Goal: Use online tool/utility: Utilize a website feature to perform a specific function

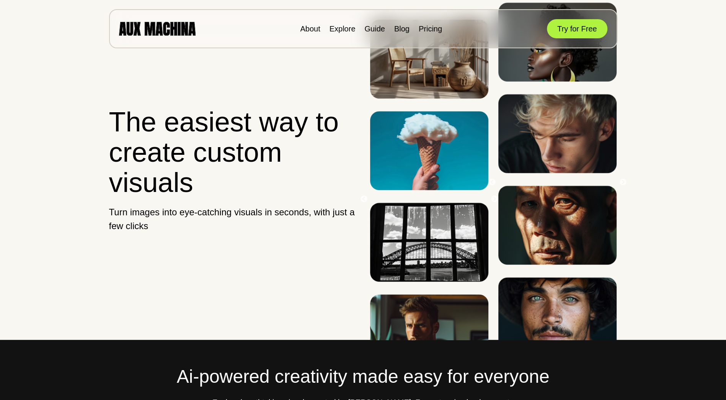
click at [428, 190] on img at bounding box center [429, 150] width 118 height 79
click at [427, 190] on img at bounding box center [429, 150] width 118 height 79
click at [573, 24] on button "Try for Free" at bounding box center [577, 28] width 60 height 19
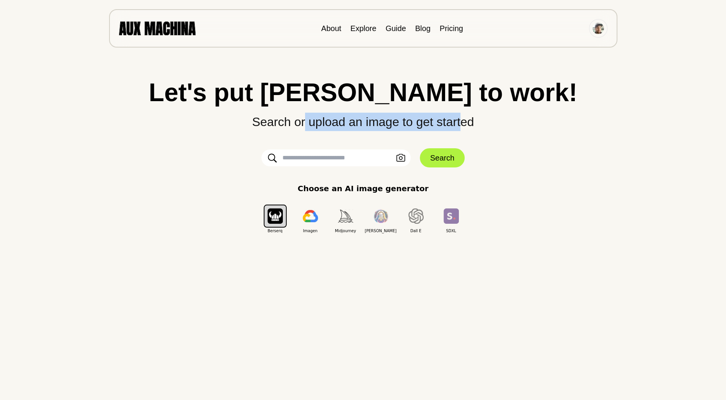
drag, startPoint x: 304, startPoint y: 121, endPoint x: 463, endPoint y: 123, distance: 158.1
click at [463, 123] on p "Search or upload an image to get started" at bounding box center [363, 118] width 696 height 26
drag, startPoint x: 463, startPoint y: 123, endPoint x: 406, endPoint y: 123, distance: 56.7
click at [406, 123] on p "Search or upload an image to get started" at bounding box center [363, 118] width 696 height 26
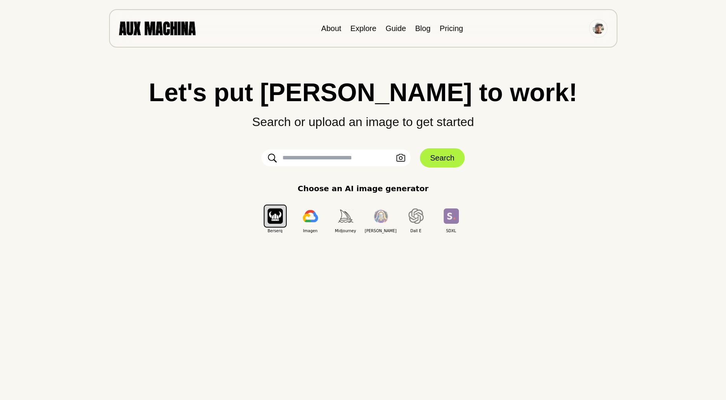
click at [330, 159] on input "text" at bounding box center [336, 157] width 149 height 17
click at [336, 161] on input "text" at bounding box center [336, 157] width 149 height 17
type input "**********"
click button "Search" at bounding box center [442, 157] width 45 height 19
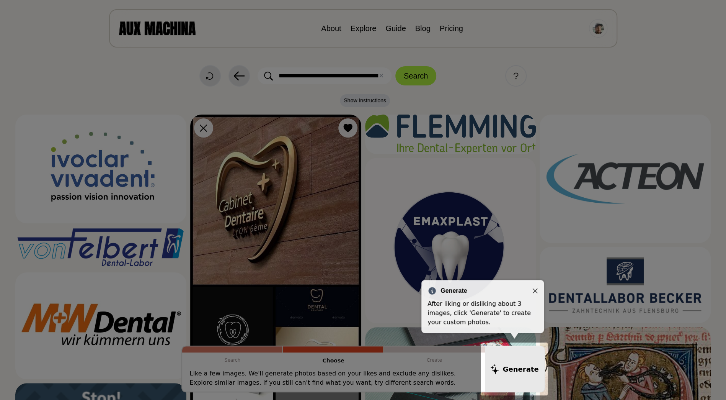
click at [534, 289] on icon "Close" at bounding box center [535, 290] width 5 height 5
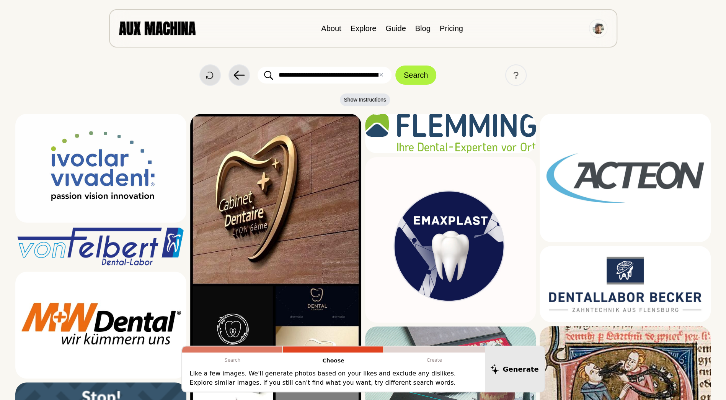
scroll to position [0, 0]
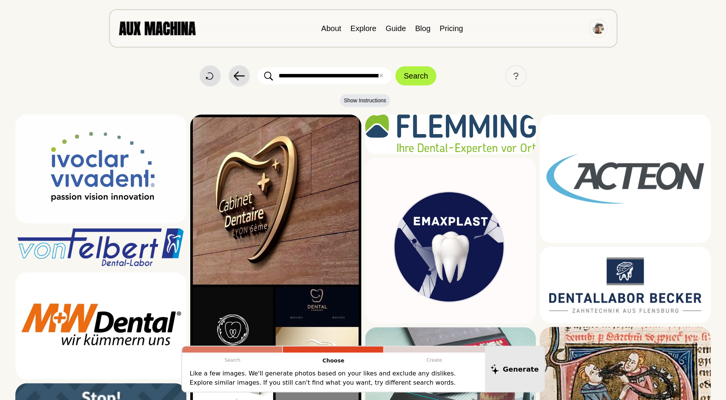
click at [266, 186] on img at bounding box center [275, 284] width 171 height 341
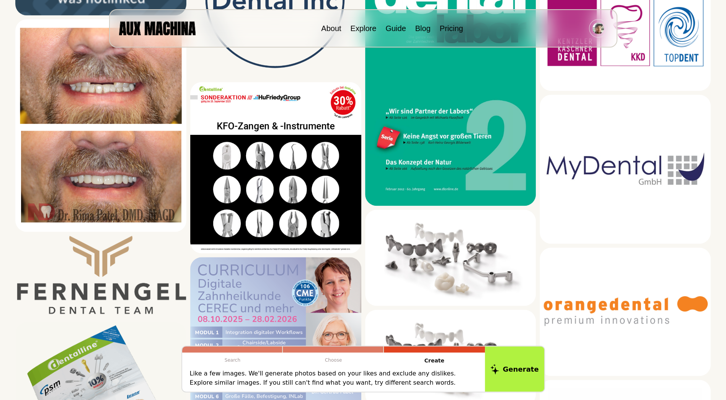
scroll to position [528, 0]
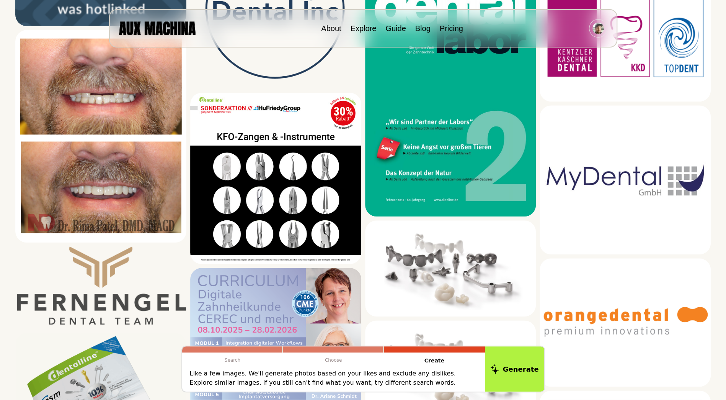
click at [125, 277] on img at bounding box center [100, 287] width 171 height 82
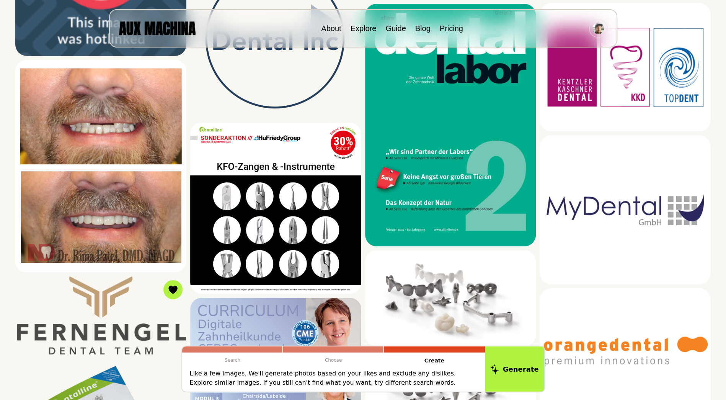
scroll to position [498, 0]
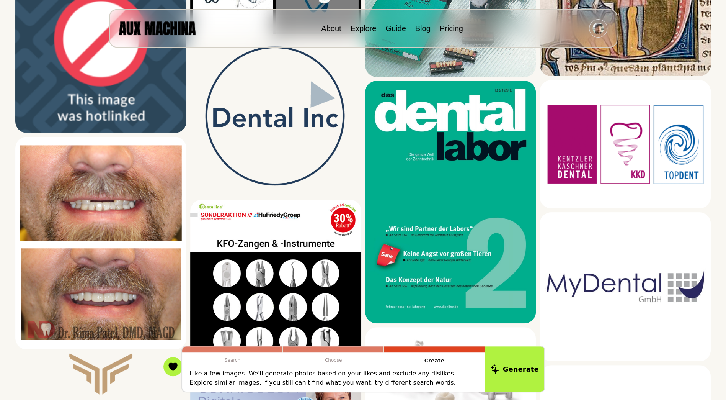
click at [593, 155] on img at bounding box center [625, 144] width 171 height 128
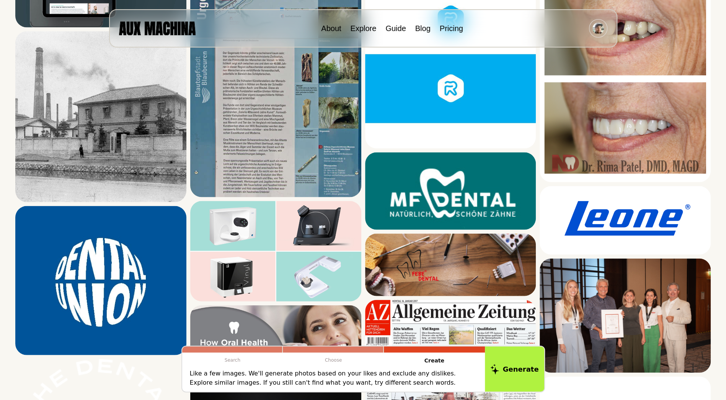
scroll to position [1149, 0]
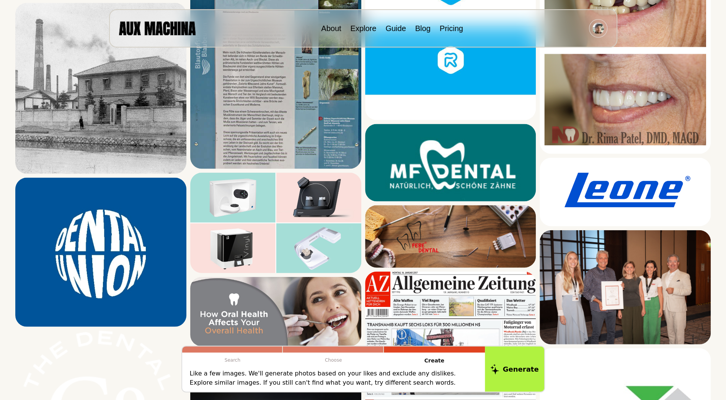
click at [467, 173] on img at bounding box center [450, 163] width 171 height 78
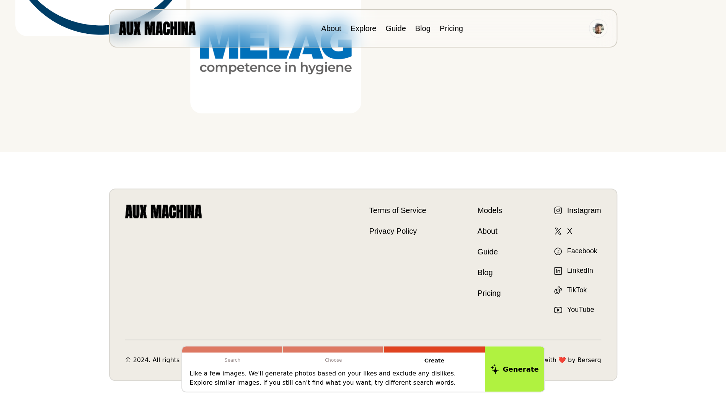
scroll to position [2328, 0]
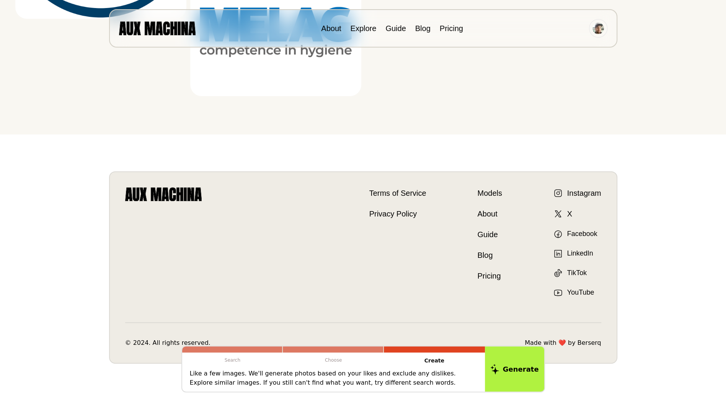
click at [515, 365] on button "Generate" at bounding box center [514, 368] width 59 height 45
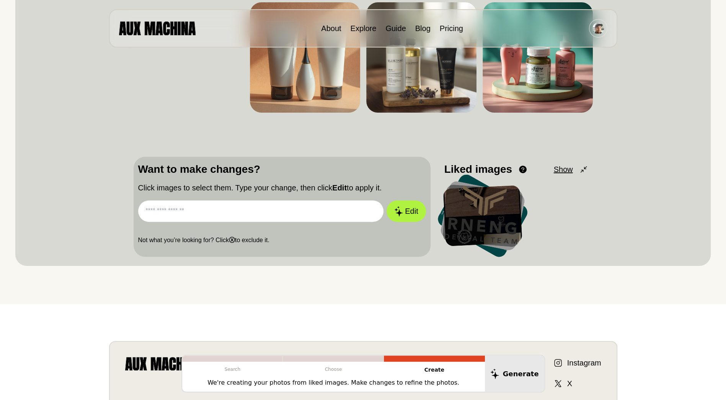
scroll to position [0, 0]
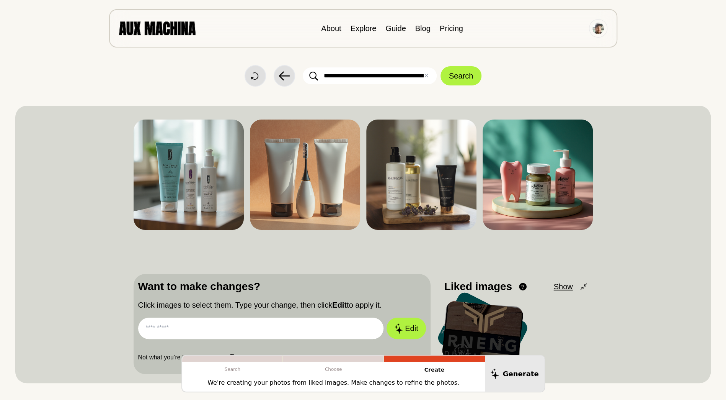
click at [0, 0] on icon at bounding box center [0, 0] width 0 height 0
click at [0, 0] on div at bounding box center [0, 0] width 0 height 0
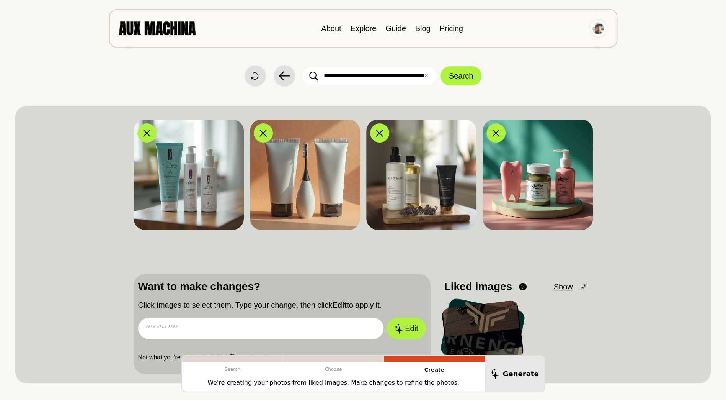
click at [562, 288] on span "Show" at bounding box center [563, 286] width 19 height 11
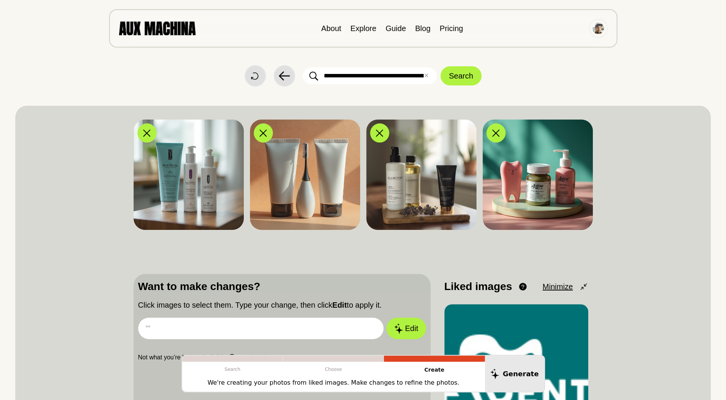
click at [261, 322] on input "text" at bounding box center [261, 327] width 246 height 21
click at [255, 325] on input "text" at bounding box center [261, 327] width 246 height 21
click at [271, 333] on input "text" at bounding box center [261, 327] width 246 height 21
type input "**********"
click at [408, 327] on button "Edit" at bounding box center [406, 327] width 39 height 21
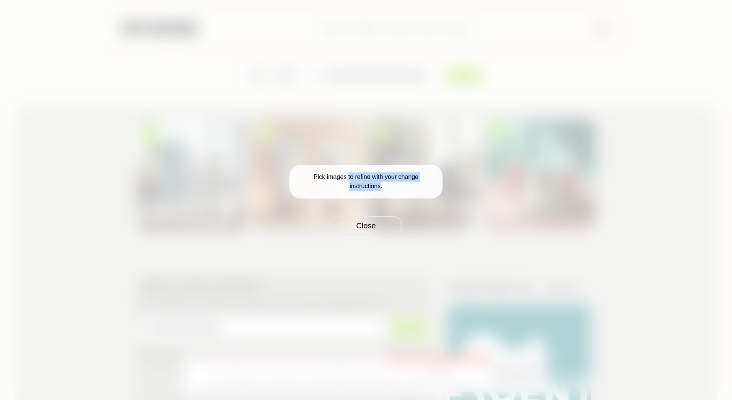
drag, startPoint x: 348, startPoint y: 174, endPoint x: 382, endPoint y: 183, distance: 35.2
click at [382, 183] on p "Pick images to refine with your change instructions." at bounding box center [365, 182] width 153 height 34
drag, startPoint x: 382, startPoint y: 183, endPoint x: 362, endPoint y: 223, distance: 44.5
click at [362, 223] on button "Close" at bounding box center [366, 225] width 73 height 19
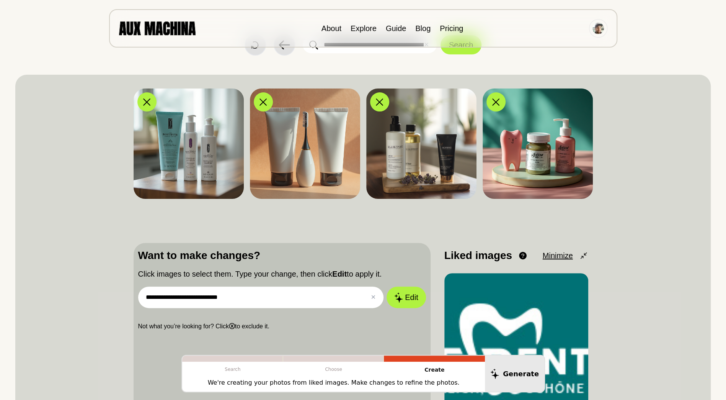
scroll to position [153, 0]
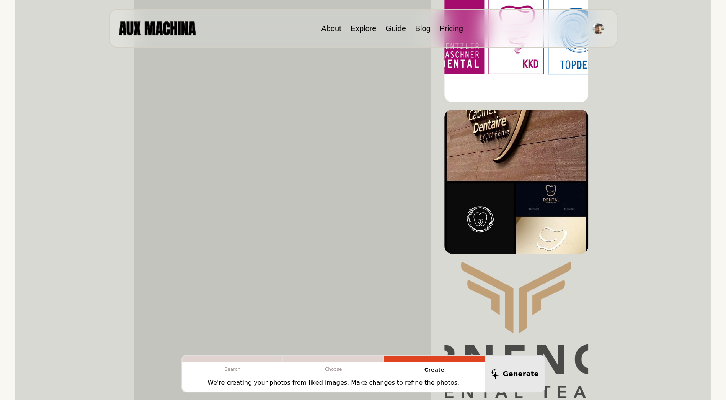
click at [0, 0] on button at bounding box center [0, 0] width 0 height 0
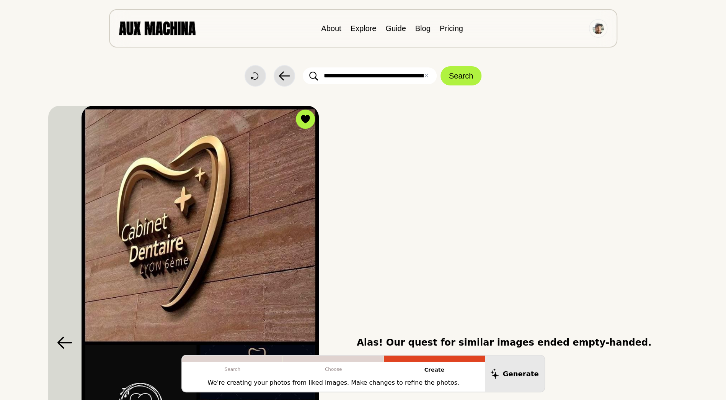
scroll to position [0, 0]
click at [375, 230] on div "Alas! Our quest for similar images ended empty-handed." at bounding box center [504, 342] width 348 height 473
click at [455, 69] on button "Search" at bounding box center [461, 75] width 41 height 19
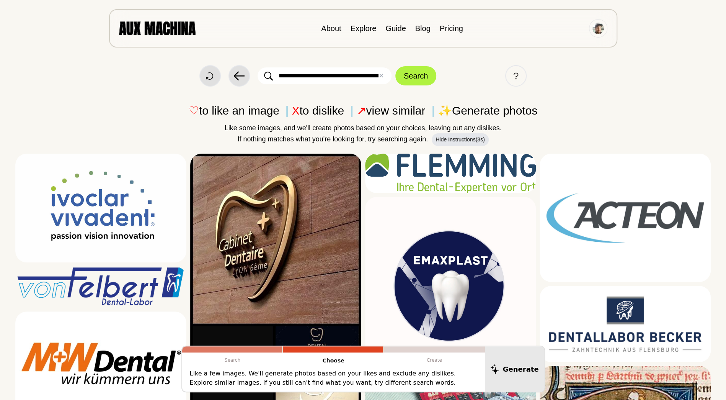
click at [324, 183] on img at bounding box center [275, 324] width 171 height 341
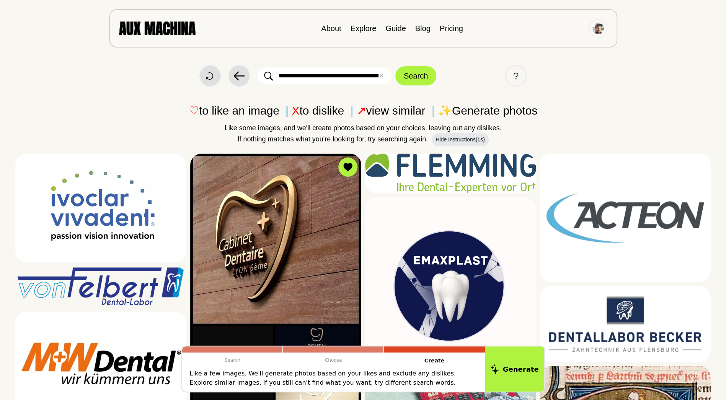
click at [522, 372] on button "Generate" at bounding box center [514, 368] width 59 height 45
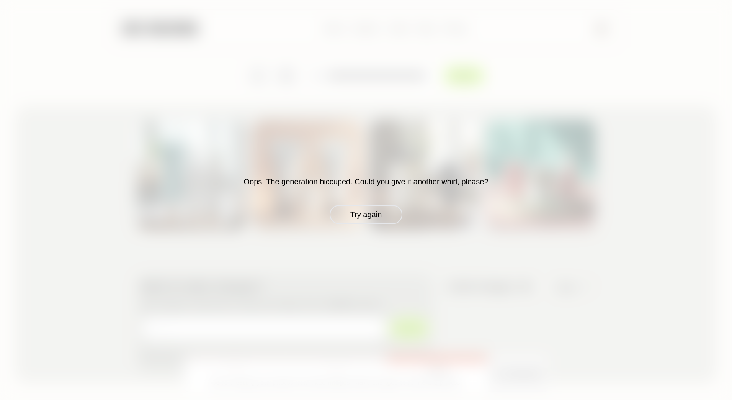
click at [364, 214] on button "Try again" at bounding box center [366, 214] width 73 height 19
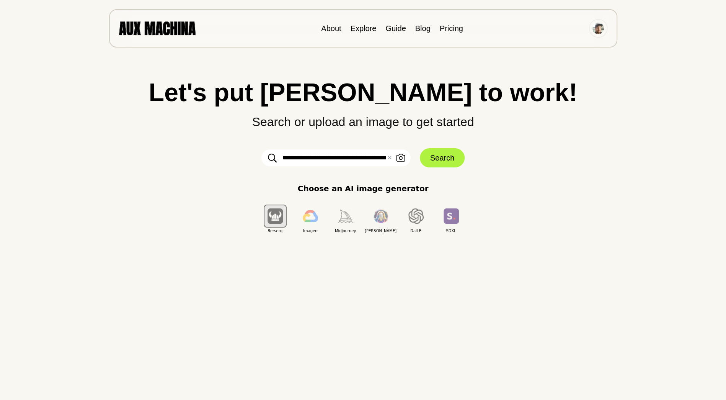
click at [391, 159] on button "✕ Clear" at bounding box center [389, 157] width 5 height 9
click at [345, 221] on img "button" at bounding box center [345, 215] width 15 height 13
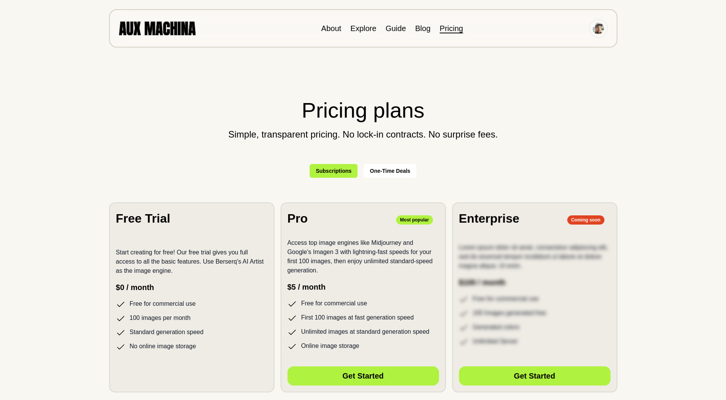
click at [376, 172] on button "One-Time Deals" at bounding box center [390, 171] width 53 height 14
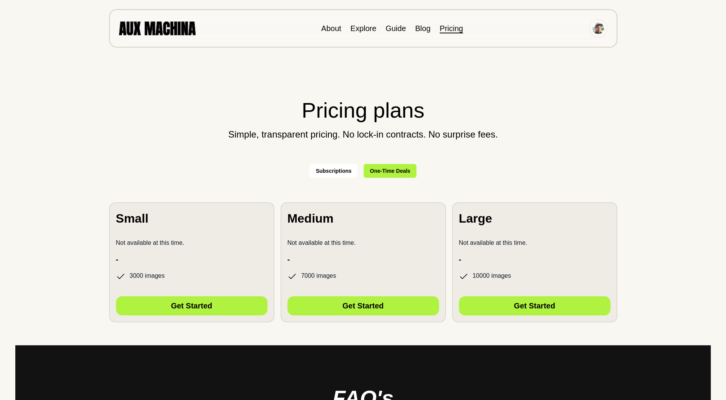
drag, startPoint x: 165, startPoint y: 18, endPoint x: 165, endPoint y: 24, distance: 5.4
click at [165, 23] on div "About Explore Guide Blog Pricing" at bounding box center [363, 28] width 508 height 38
click at [165, 25] on img at bounding box center [157, 27] width 77 height 13
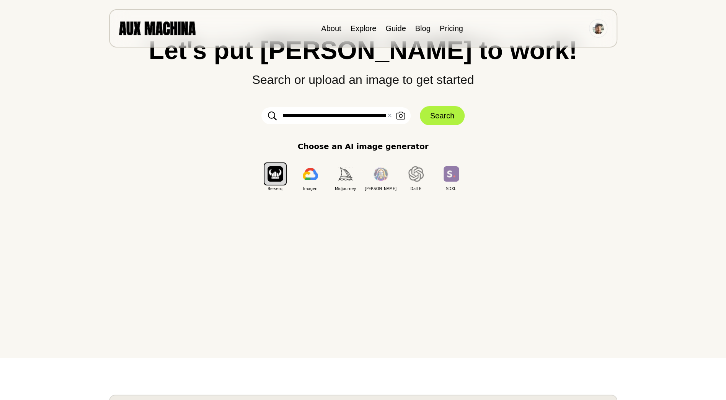
scroll to position [36, 0]
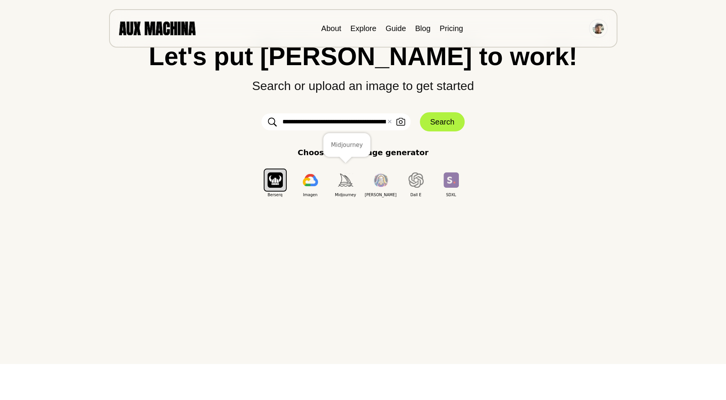
click at [340, 179] on img "button" at bounding box center [345, 179] width 15 height 13
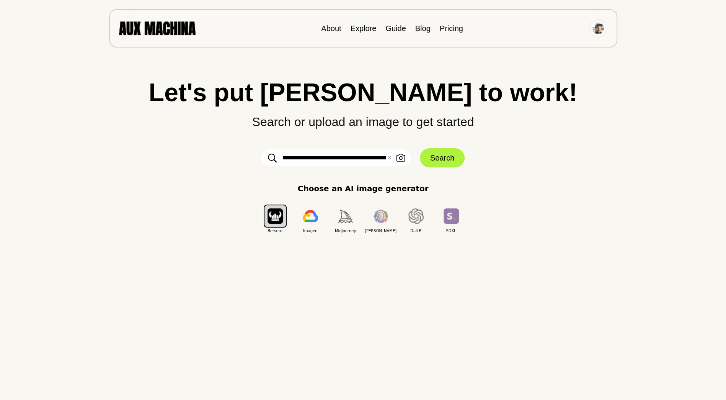
scroll to position [0, 57]
drag, startPoint x: 315, startPoint y: 163, endPoint x: 419, endPoint y: 168, distance: 103.5
click at [419, 168] on div "**********" at bounding box center [363, 157] width 696 height 154
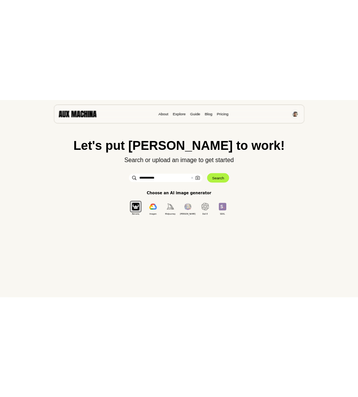
scroll to position [0, 0]
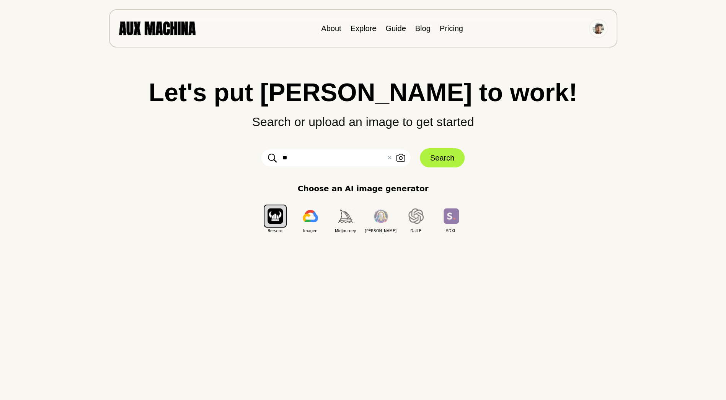
type input "*"
click at [402, 158] on icon "button" at bounding box center [400, 158] width 9 height 8
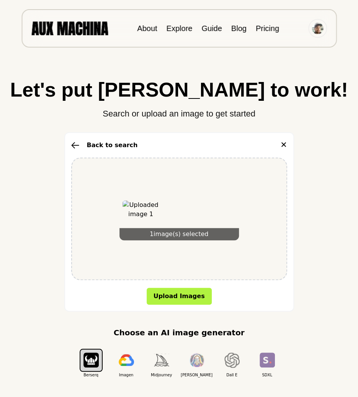
click at [180, 296] on button "Upload Images" at bounding box center [179, 296] width 65 height 17
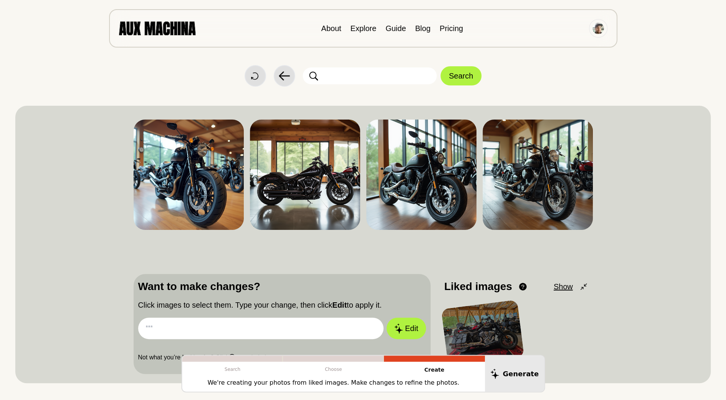
click at [421, 179] on img at bounding box center [421, 174] width 110 height 110
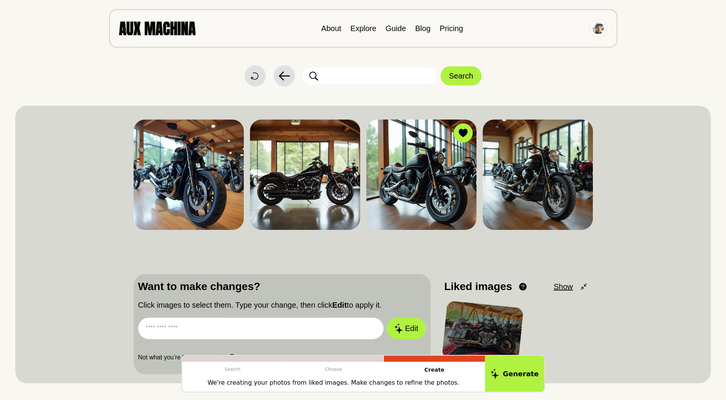
click at [421, 179] on img at bounding box center [421, 174] width 110 height 110
click at [411, 208] on img at bounding box center [421, 174] width 110 height 110
click at [414, 185] on img at bounding box center [421, 174] width 110 height 110
click at [253, 329] on input "text" at bounding box center [261, 327] width 246 height 21
click at [412, 329] on button "Edit" at bounding box center [406, 327] width 39 height 21
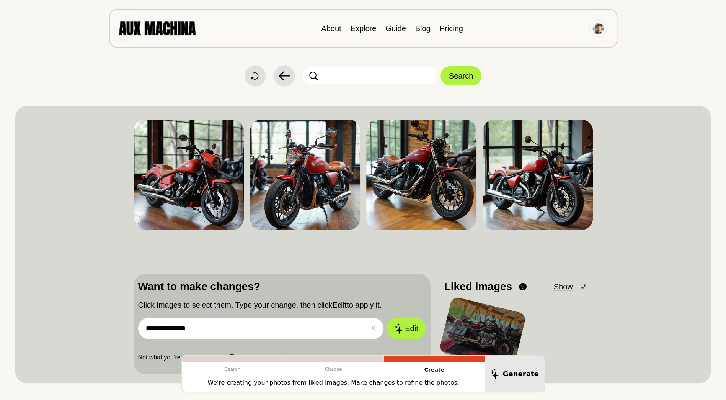
click at [0, 0] on div at bounding box center [0, 0] width 0 height 0
click at [0, 0] on icon at bounding box center [0, 0] width 0 height 0
click at [0, 0] on span "Download" at bounding box center [0, 0] width 0 height 0
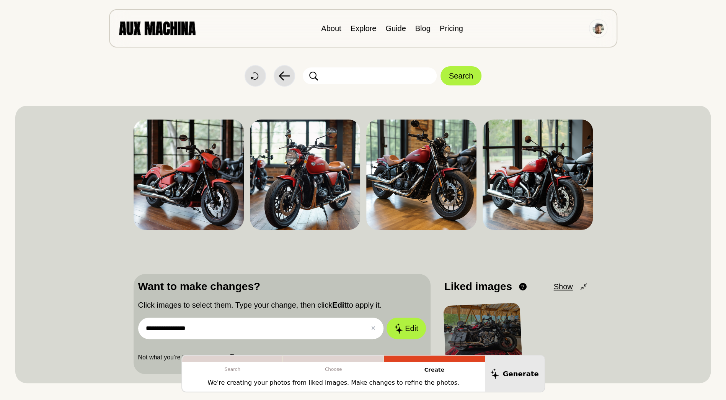
click at [0, 0] on span "Download" at bounding box center [0, 0] width 0 height 0
click at [313, 168] on img at bounding box center [305, 174] width 110 height 110
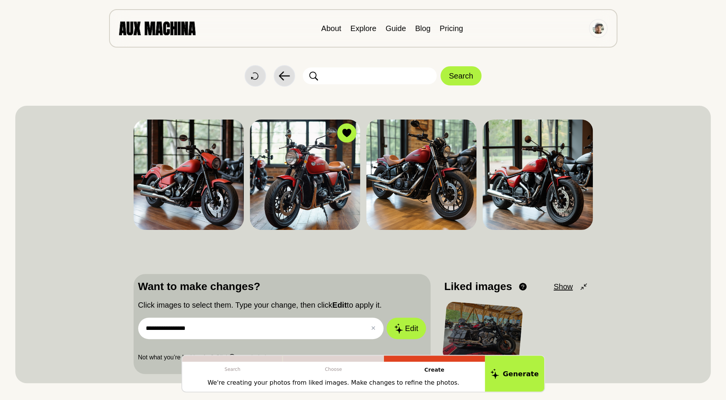
click at [0, 0] on icon at bounding box center [0, 0] width 0 height 0
click at [342, 132] on icon at bounding box center [346, 133] width 9 height 8
drag, startPoint x: 223, startPoint y: 329, endPoint x: 115, endPoint y: 311, distance: 109.8
click at [115, 311] on div "**********" at bounding box center [363, 244] width 696 height 277
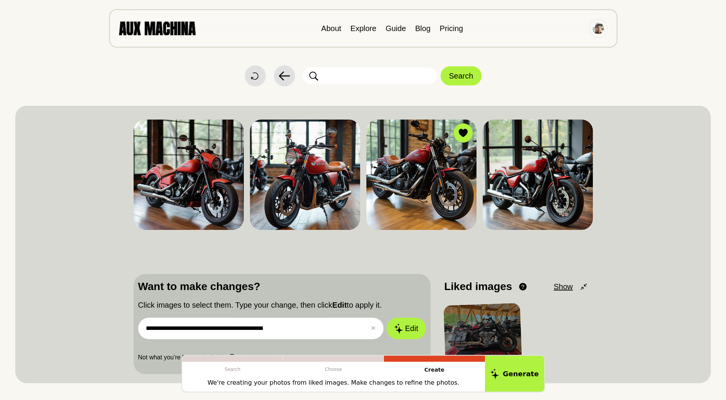
type input "**********"
click at [408, 323] on button "Edit" at bounding box center [406, 327] width 39 height 21
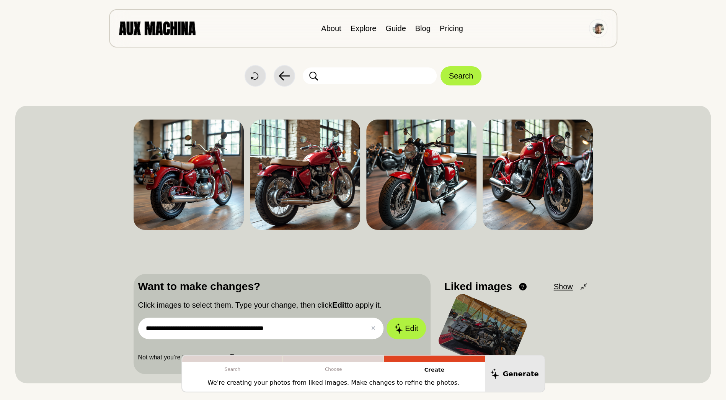
click at [434, 179] on img at bounding box center [421, 174] width 110 height 110
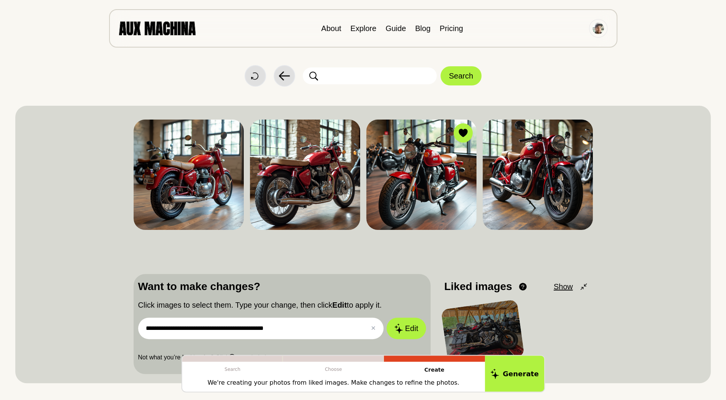
click at [429, 173] on img at bounding box center [421, 174] width 110 height 110
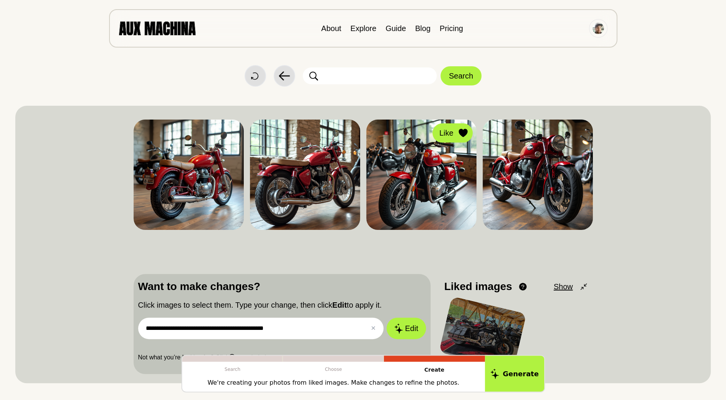
click at [459, 134] on icon at bounding box center [463, 133] width 9 height 8
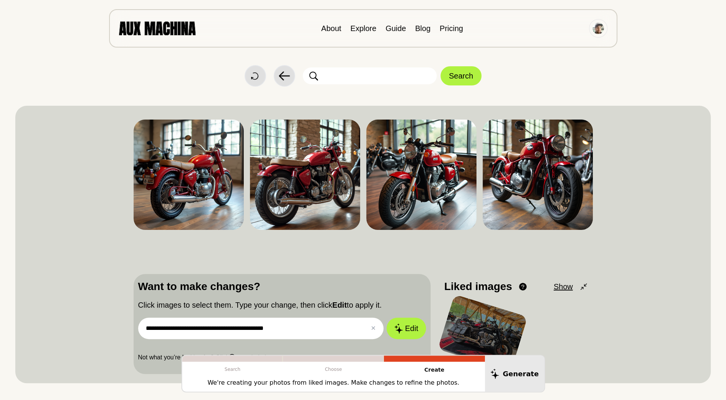
drag, startPoint x: 312, startPoint y: 337, endPoint x: 126, endPoint y: 334, distance: 185.3
click at [126, 334] on div "**********" at bounding box center [363, 244] width 696 height 277
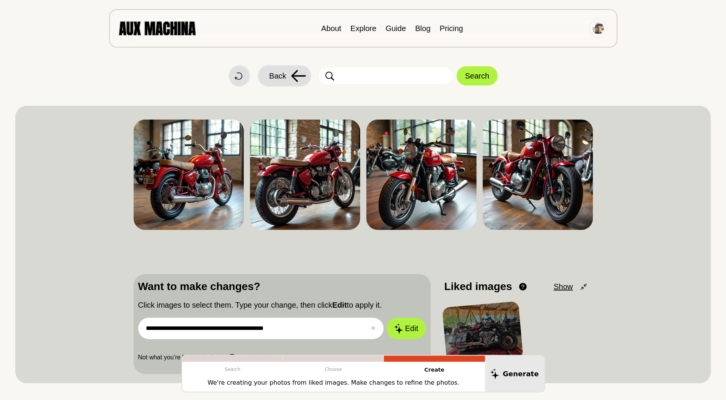
click at [287, 77] on button "Back" at bounding box center [285, 75] width 54 height 21
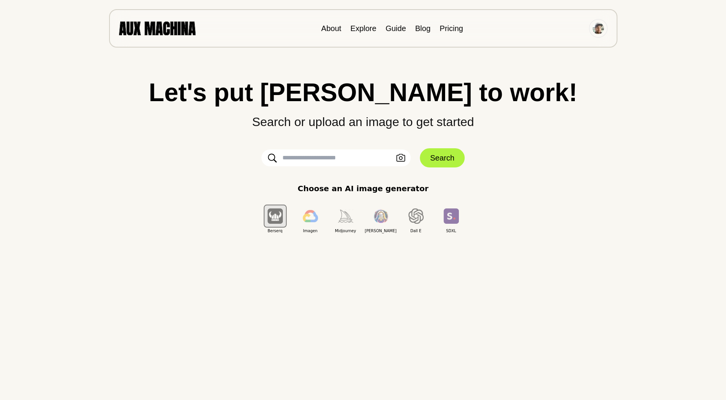
click at [297, 163] on input "text" at bounding box center [336, 157] width 149 height 17
click at [301, 159] on input "text" at bounding box center [336, 157] width 149 height 17
click at [188, 174] on div "Let's put Ai to work! Search or upload an image to get started Upload an Image …" at bounding box center [363, 157] width 696 height 154
click at [301, 159] on input "text" at bounding box center [336, 157] width 149 height 17
click at [312, 159] on input "text" at bounding box center [336, 157] width 149 height 17
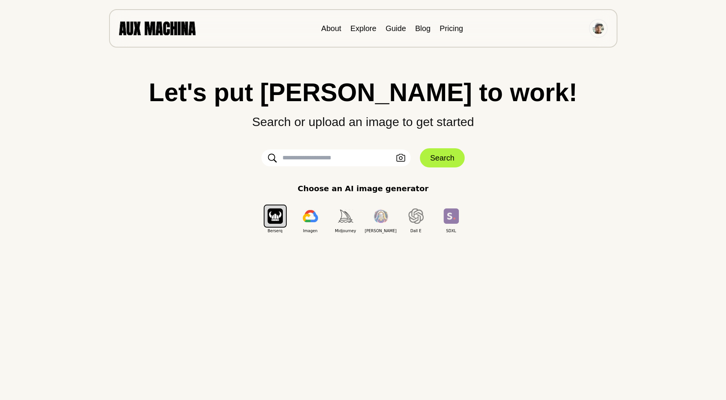
click at [339, 155] on input "text" at bounding box center [336, 157] width 149 height 17
type input "**********"
click at [430, 151] on button "Search" at bounding box center [442, 157] width 45 height 19
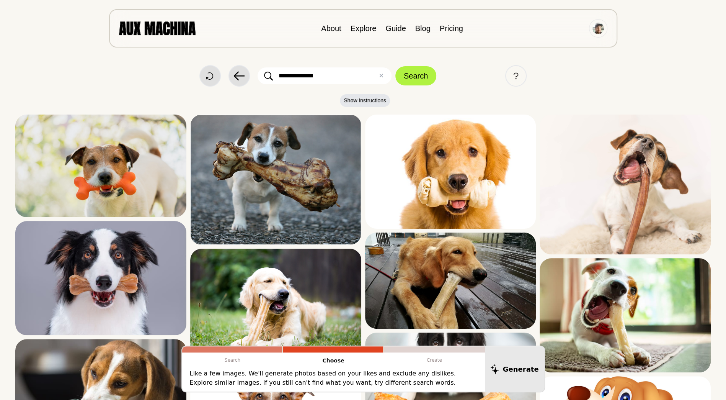
click at [294, 176] on img at bounding box center [275, 179] width 171 height 130
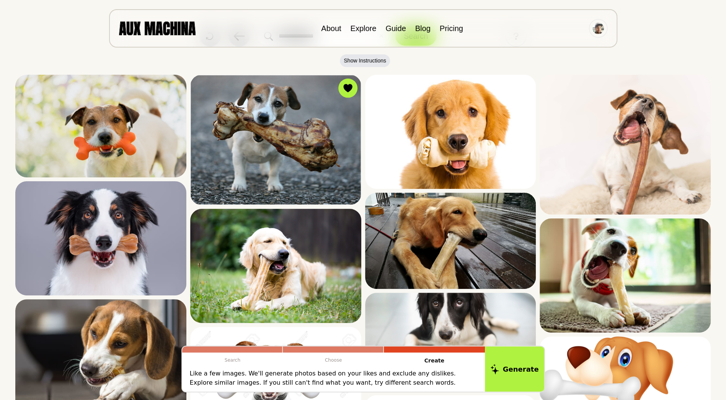
scroll to position [115, 0]
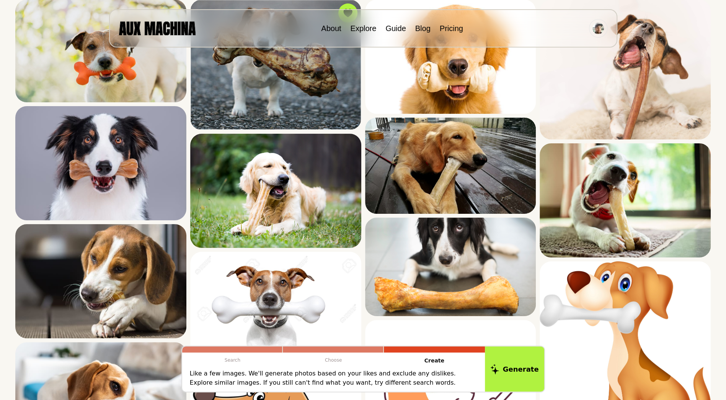
click at [483, 180] on img at bounding box center [450, 166] width 171 height 96
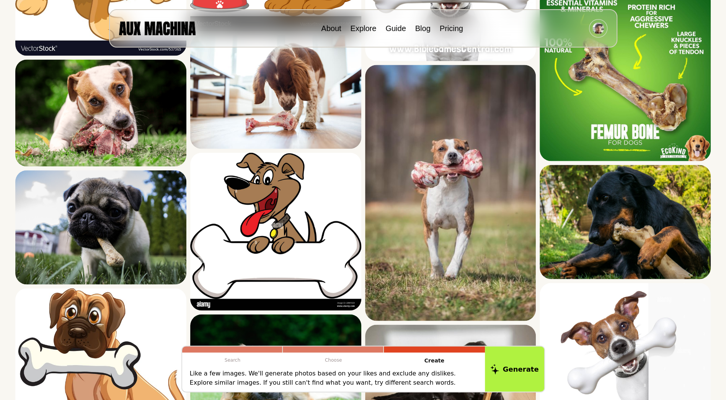
scroll to position [842, 0]
click at [308, 124] on img at bounding box center [275, 92] width 171 height 114
click at [651, 225] on img at bounding box center [625, 222] width 171 height 114
click at [528, 358] on button "Generate" at bounding box center [514, 368] width 59 height 45
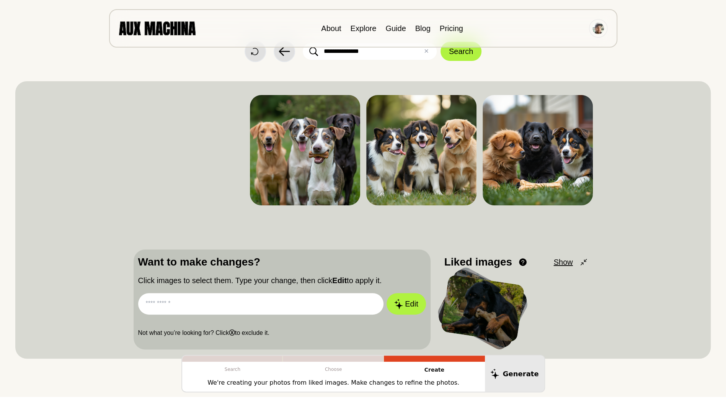
scroll to position [77, 0]
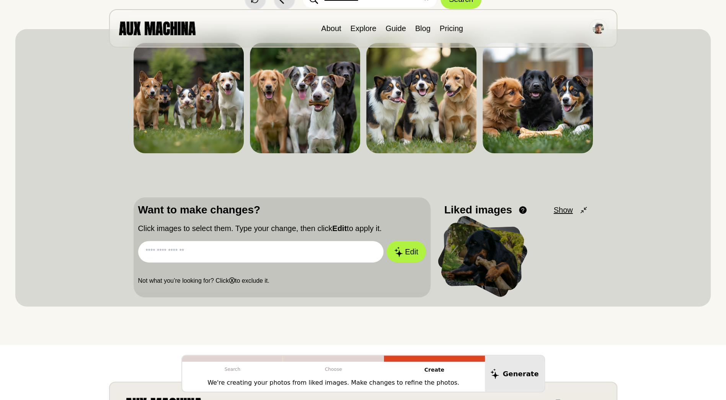
click at [275, 252] on input "text" at bounding box center [261, 251] width 246 height 21
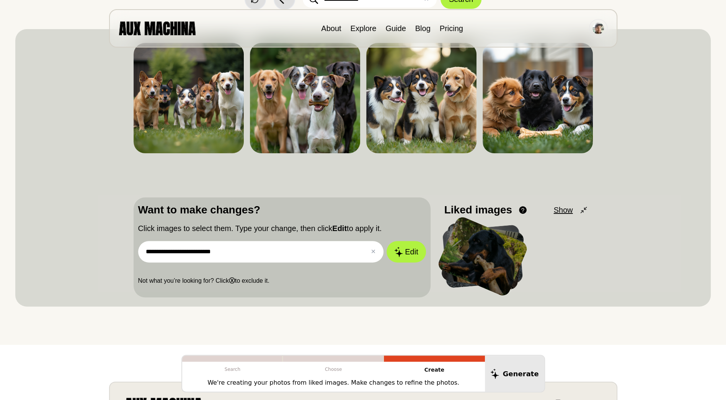
click at [417, 258] on button "Edit" at bounding box center [406, 251] width 39 height 21
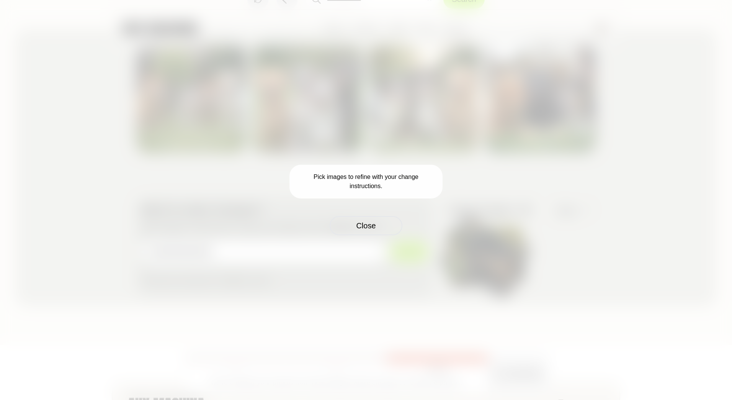
click at [371, 226] on button "Close" at bounding box center [366, 225] width 73 height 19
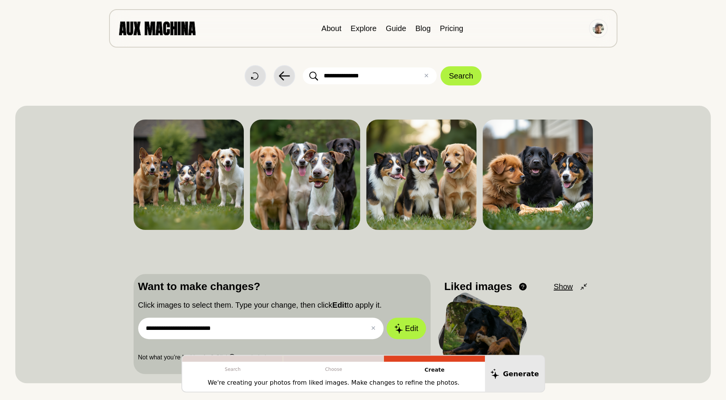
scroll to position [0, 0]
click at [0, 0] on span "Like" at bounding box center [0, 0] width 0 height 0
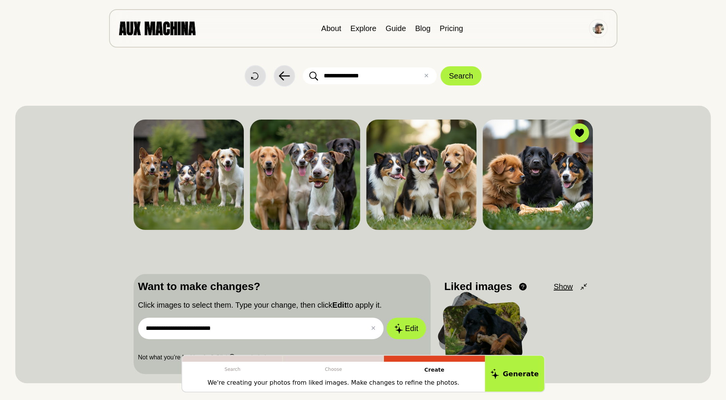
click at [405, 326] on button "Edit" at bounding box center [406, 327] width 39 height 21
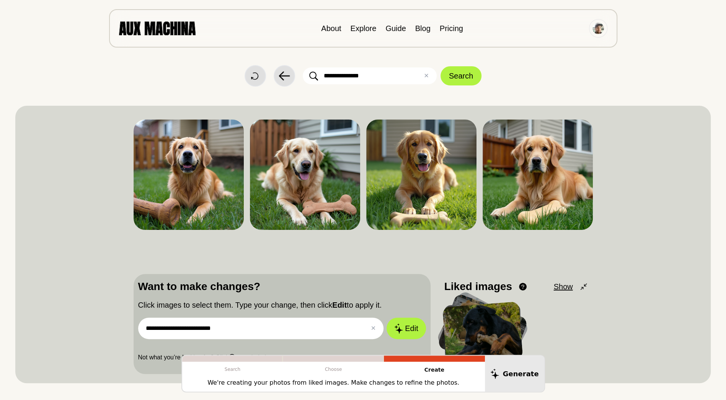
click at [0, 0] on icon at bounding box center [0, 0] width 0 height 0
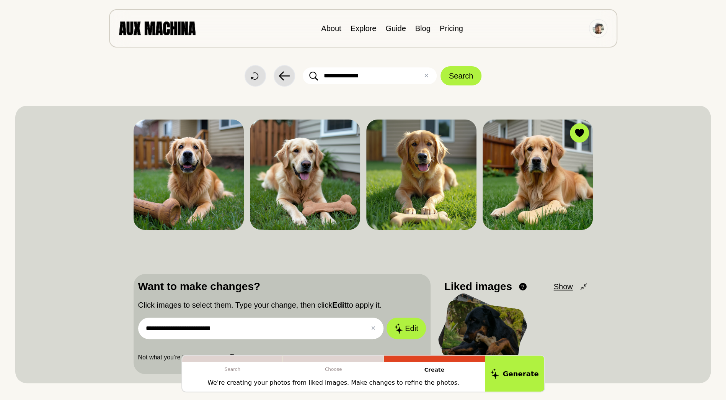
drag, startPoint x: 256, startPoint y: 327, endPoint x: 5, endPoint y: 322, distance: 251.2
click at [5, 322] on div "**********" at bounding box center [363, 210] width 726 height 421
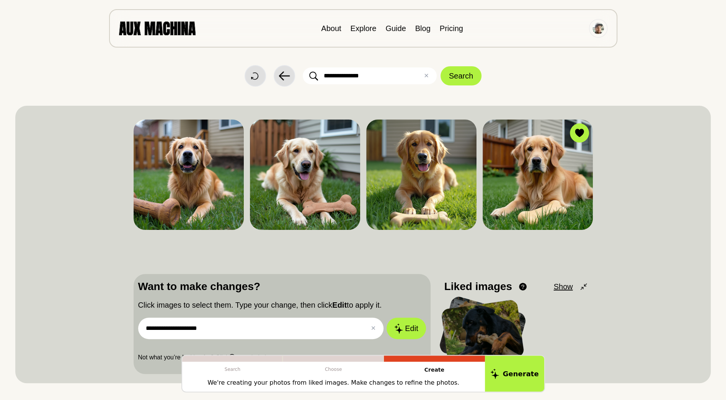
type input "**********"
click at [404, 329] on button "Edit" at bounding box center [406, 327] width 39 height 21
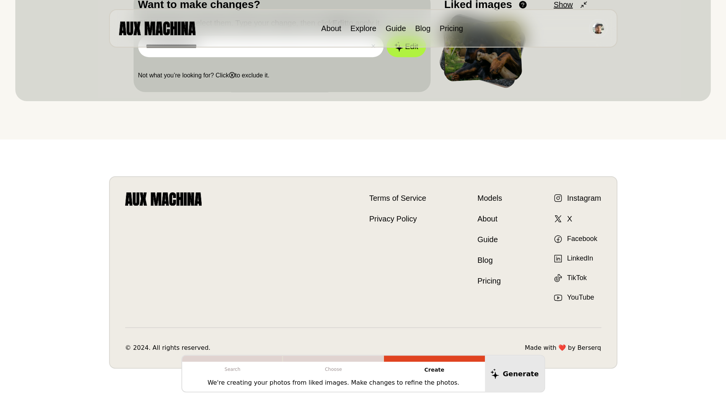
scroll to position [287, 0]
